Goal: Transaction & Acquisition: Book appointment/travel/reservation

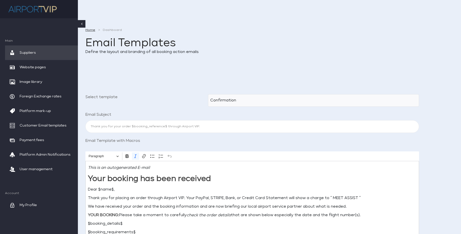
scroll to position [87, 0]
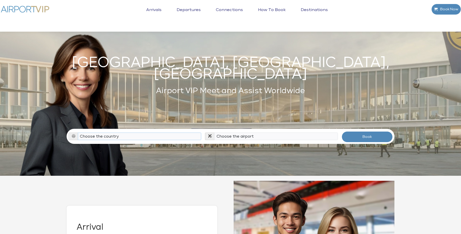
select select "[GEOGRAPHIC_DATA]"
click at [78, 133] on select "Choose the country [GEOGRAPHIC_DATA] [GEOGRAPHIC_DATA] [GEOGRAPHIC_DATA] [GEOGR…" at bounding box center [140, 137] width 124 height 8
select select "HPN"
click at [214, 133] on select "Choose the airport [GEOGRAPHIC_DATA] (ALB) [GEOGRAPHIC_DATA] ([GEOGRAPHIC_DATA]…" at bounding box center [276, 137] width 124 height 8
click at [371, 132] on button "Book" at bounding box center [367, 136] width 51 height 11
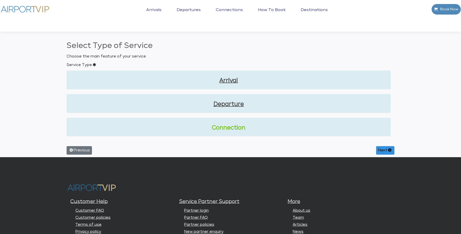
click at [234, 129] on link "Connection" at bounding box center [229, 128] width 316 height 9
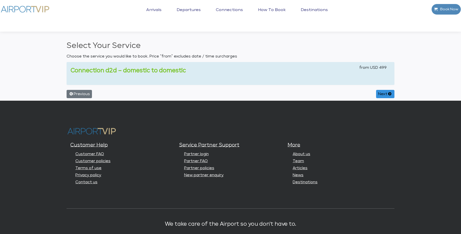
click at [164, 71] on link "Connection d2d – domestic to domestic" at bounding box center [128, 71] width 115 height 6
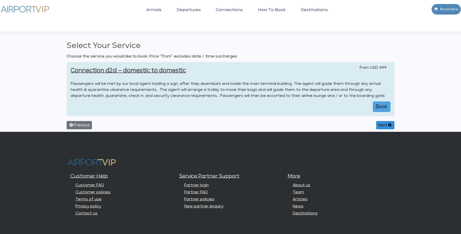
click at [378, 106] on button "Book" at bounding box center [382, 106] width 18 height 11
select select "1"
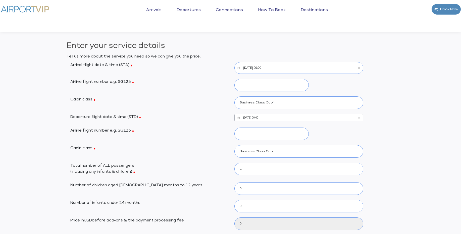
click at [260, 118] on input "10/17/2025, 00:00" at bounding box center [298, 117] width 129 height 7
click at [258, 158] on button "Select" at bounding box center [256, 158] width 9 height 6
type input "499"
click at [256, 117] on input "10/17/2025, 00:00" at bounding box center [298, 117] width 129 height 7
click at [231, 146] on icon "Open time picker" at bounding box center [230, 148] width 5 height 5
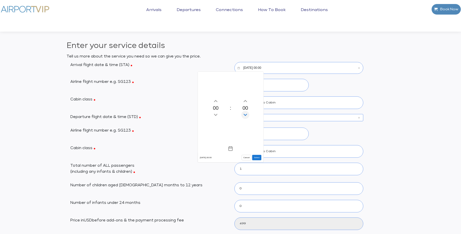
click at [245, 115] on icon "Decrement minutes" at bounding box center [245, 115] width 3 height 2
click at [257, 159] on button "Select" at bounding box center [256, 158] width 9 height 6
type input "10/17/2025, 00:55"
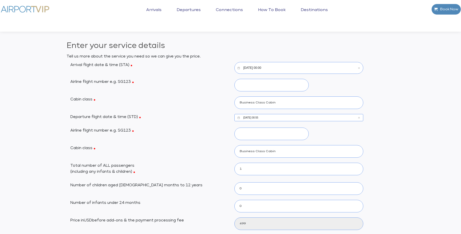
click at [254, 70] on input "10/17/2025, 00:00" at bounding box center [298, 68] width 129 height 12
click at [231, 149] on icon "Open time picker" at bounding box center [230, 148] width 1 height 2
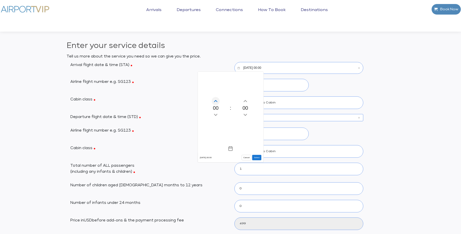
click at [217, 101] on icon "Increment hours" at bounding box center [216, 101] width 6 height 8
click at [255, 158] on button "Select" at bounding box center [256, 158] width 9 height 6
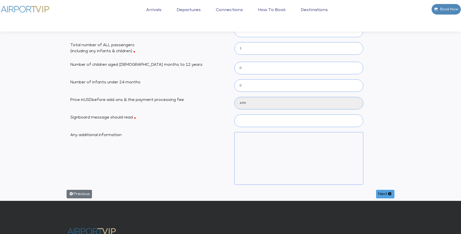
click at [381, 196] on button "Next" at bounding box center [385, 194] width 18 height 9
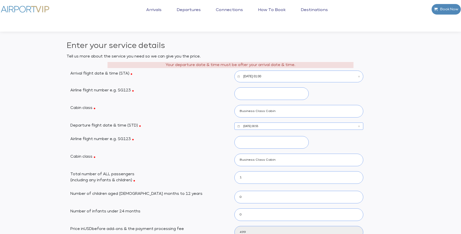
click at [407, 60] on div "Enter your service details Tell us more about the service you need so we can gi…" at bounding box center [230, 197] width 461 height 315
click at [265, 77] on input "10/17/2025, 01:00" at bounding box center [298, 77] width 129 height 12
click at [230, 150] on icon "Open time picker" at bounding box center [230, 148] width 5 height 5
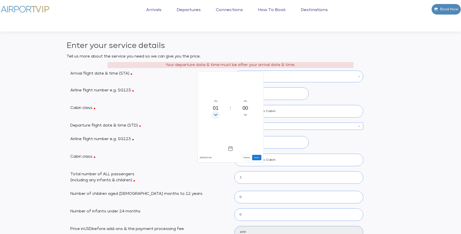
click at [216, 115] on icon "Decrement hours" at bounding box center [215, 115] width 3 height 2
click at [245, 117] on icon "Decrement minutes" at bounding box center [245, 115] width 6 height 8
click at [258, 159] on button "Select" at bounding box center [256, 158] width 9 height 6
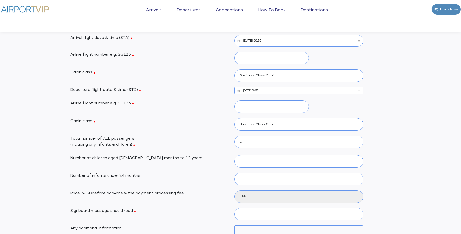
scroll to position [121, 0]
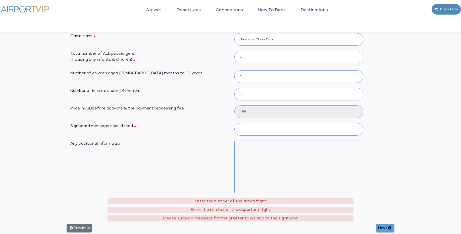
click at [379, 227] on button "Next" at bounding box center [385, 228] width 18 height 9
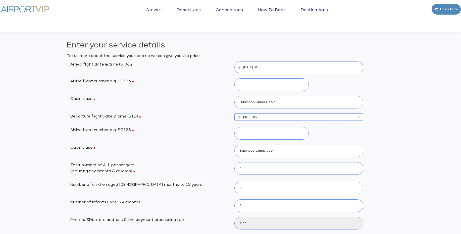
scroll to position [0, 0]
click at [262, 68] on input "10/17/2025, 00:55" at bounding box center [298, 68] width 129 height 12
click at [229, 150] on icon "Open time picker" at bounding box center [230, 148] width 5 height 5
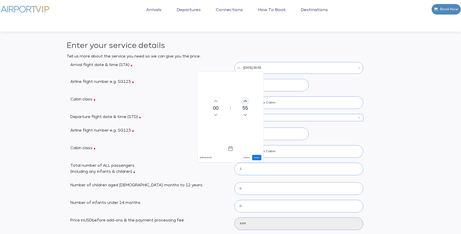
click at [246, 101] on icon "Increment minutes" at bounding box center [245, 101] width 6 height 8
click at [215, 101] on icon "Increment hours" at bounding box center [216, 101] width 6 height 8
click at [256, 160] on button "Select" at bounding box center [256, 158] width 9 height 6
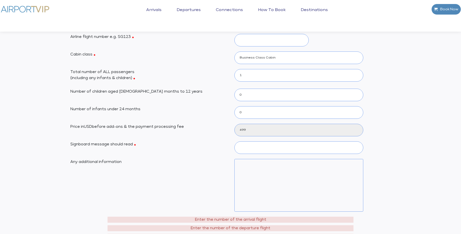
scroll to position [151, 0]
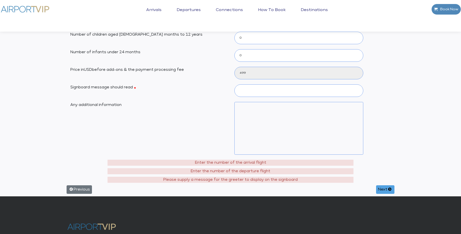
click at [377, 187] on button "Next" at bounding box center [385, 189] width 18 height 9
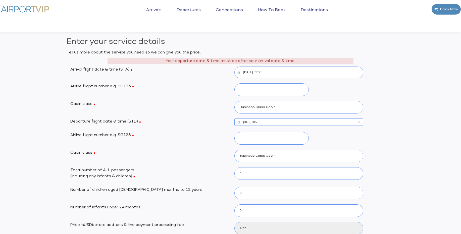
scroll to position [0, 0]
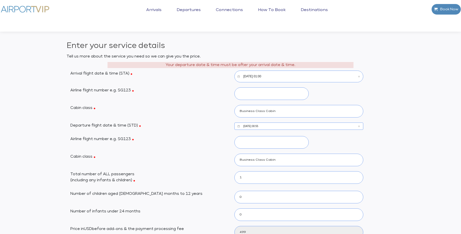
click at [423, 141] on div "Enter your service details Tell us more about the service you need so we can gi…" at bounding box center [230, 197] width 461 height 315
click at [265, 77] on input "10/17/2025, 01:00" at bounding box center [298, 77] width 129 height 12
click at [230, 150] on icon "Open time picker" at bounding box center [230, 148] width 5 height 5
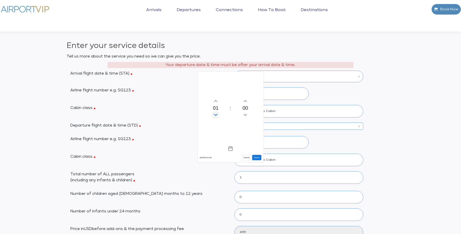
click at [216, 116] on icon "Decrement hours" at bounding box center [216, 115] width 6 height 8
click at [244, 116] on icon "Decrement minutes" at bounding box center [245, 115] width 6 height 8
click at [259, 159] on button "Select" at bounding box center [256, 158] width 9 height 6
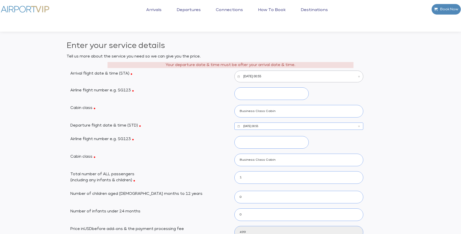
click at [265, 77] on input "10/17/2025, 00:55" at bounding box center [298, 77] width 129 height 12
click at [231, 151] on icon "Open time picker" at bounding box center [230, 148] width 5 height 5
click at [244, 116] on icon "Decrement minutes" at bounding box center [245, 115] width 6 height 8
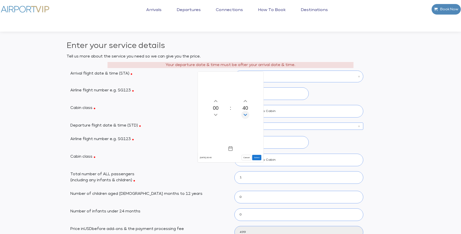
click at [244, 116] on icon "Decrement minutes" at bounding box center [245, 115] width 6 height 8
click at [258, 159] on button "Select" at bounding box center [256, 158] width 9 height 6
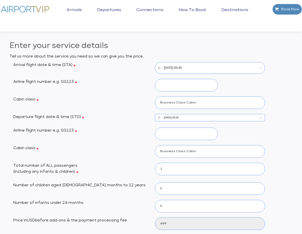
click at [183, 68] on input "10/17/2025, 00:30" at bounding box center [210, 68] width 110 height 12
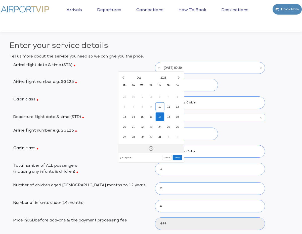
click at [152, 149] on icon "Open time picker" at bounding box center [150, 148] width 5 height 5
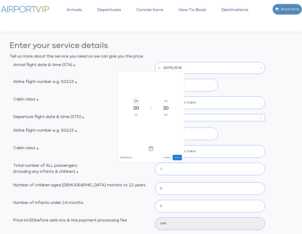
click at [138, 102] on icon "Increment hours" at bounding box center [136, 101] width 6 height 8
click at [177, 158] on button "Select" at bounding box center [177, 158] width 9 height 6
type input "10/17/2025, 01:30"
